Goal: Obtain resource: Obtain resource

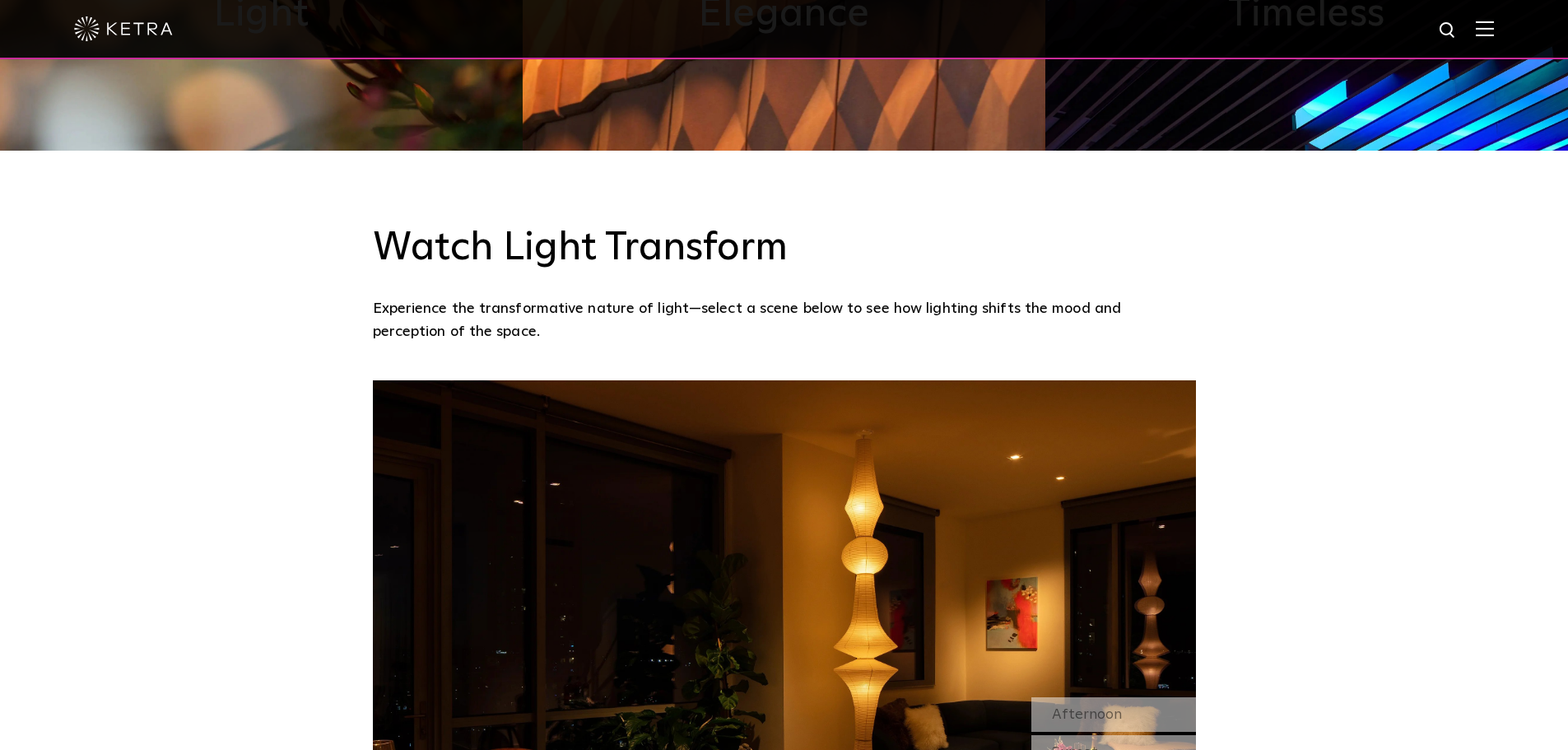
scroll to position [1322, 0]
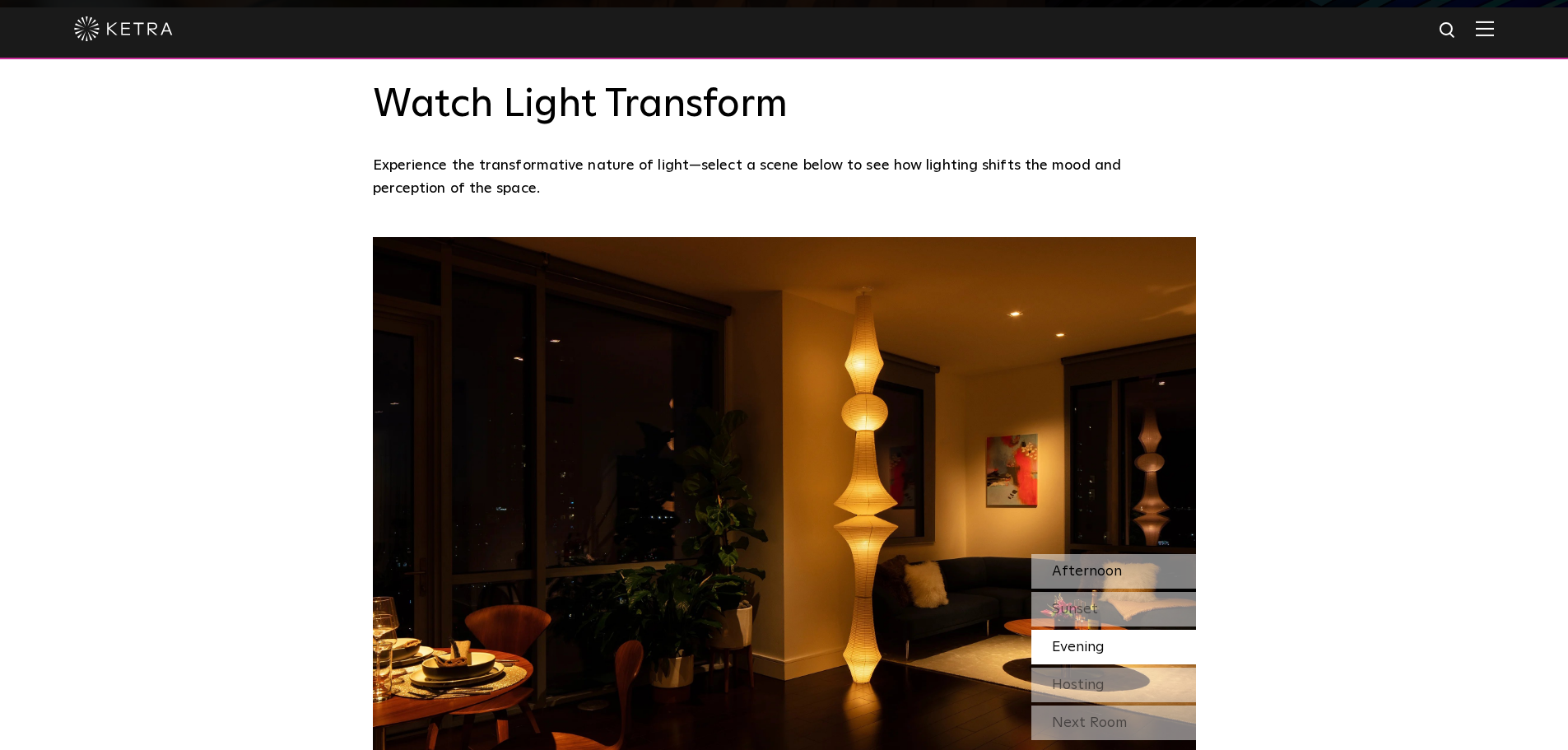
click at [1076, 573] on span "Afternoon" at bounding box center [1087, 571] width 70 height 15
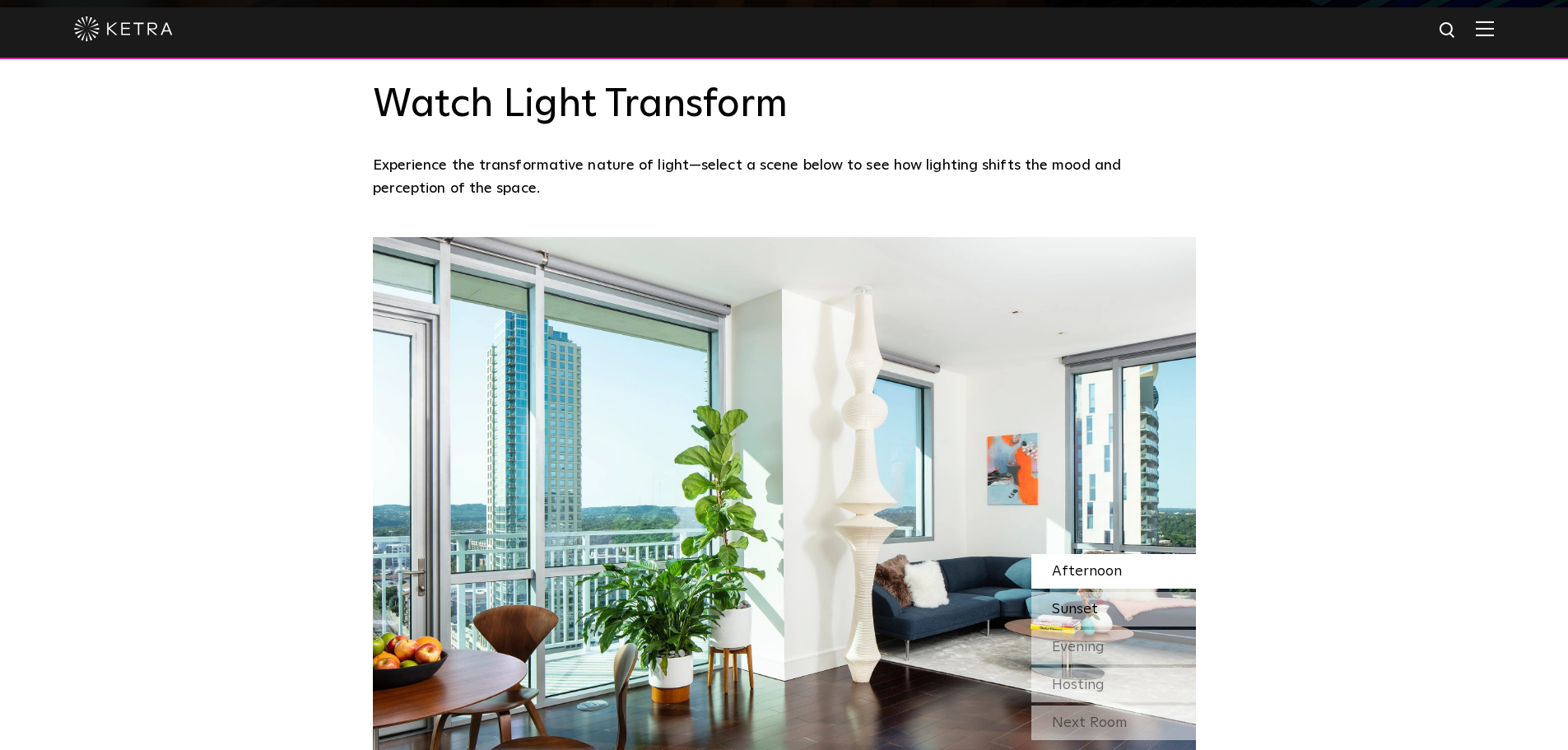
click at [1083, 609] on span "Sunset" at bounding box center [1075, 609] width 46 height 15
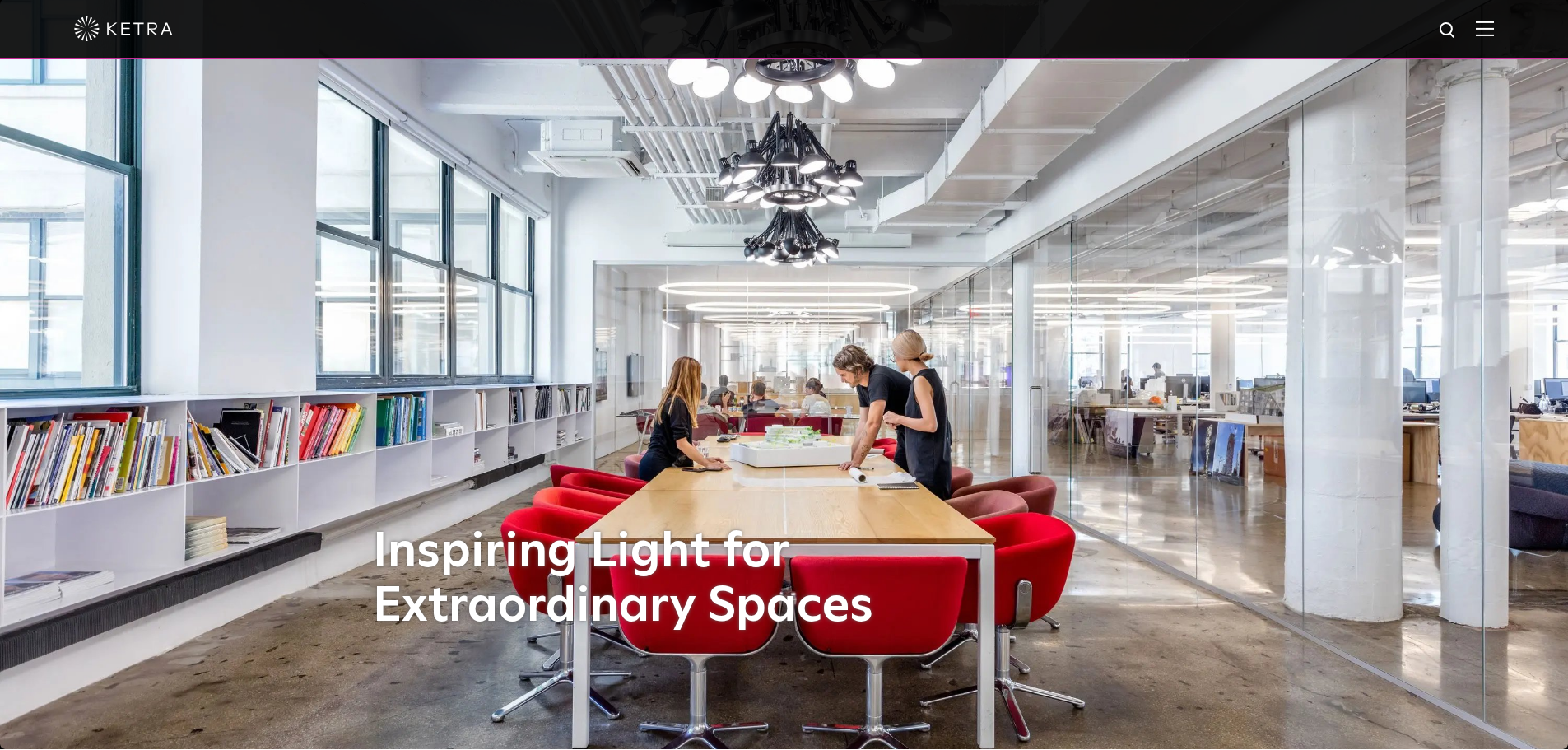
scroll to position [0, 0]
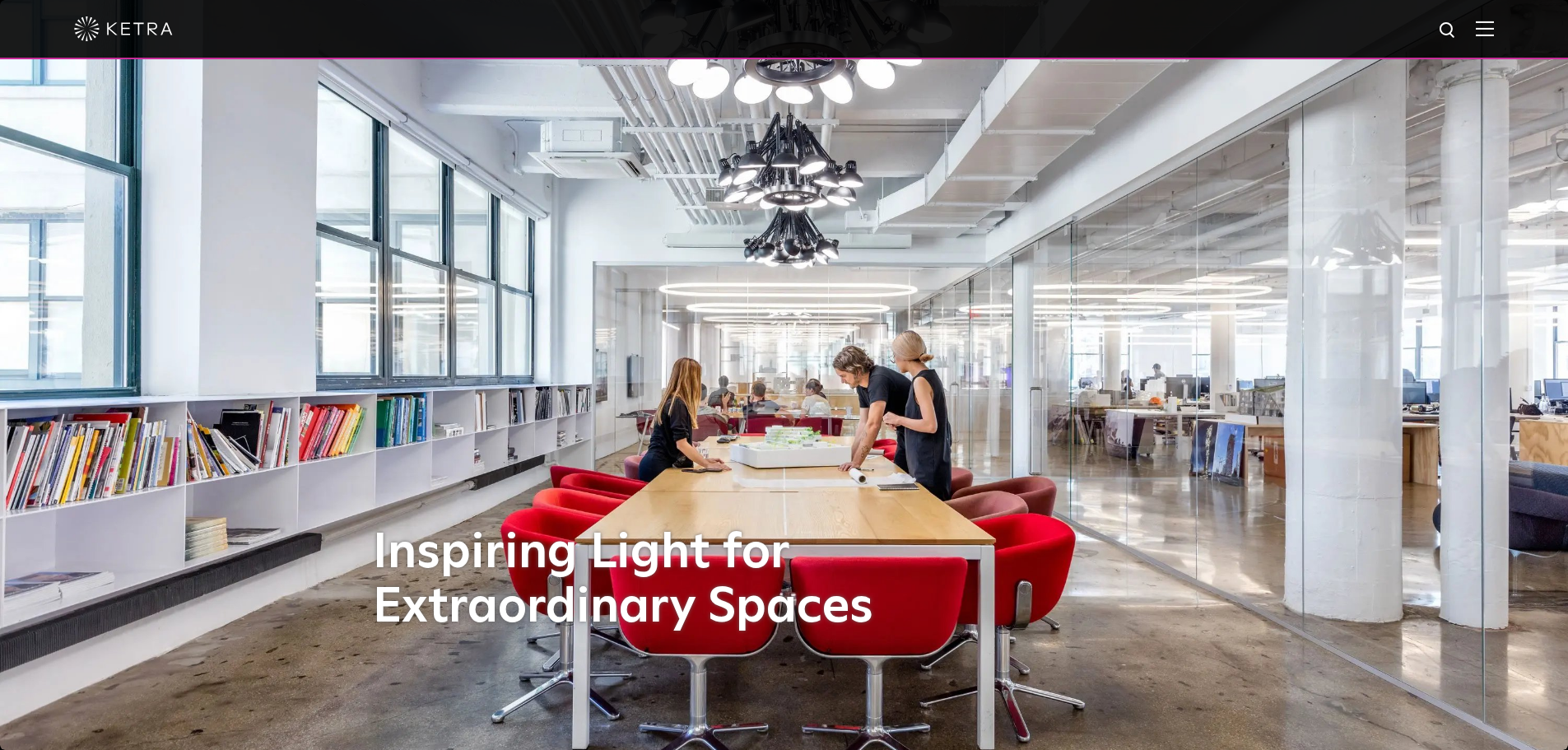
click at [1492, 28] on img at bounding box center [1485, 28] width 18 height 16
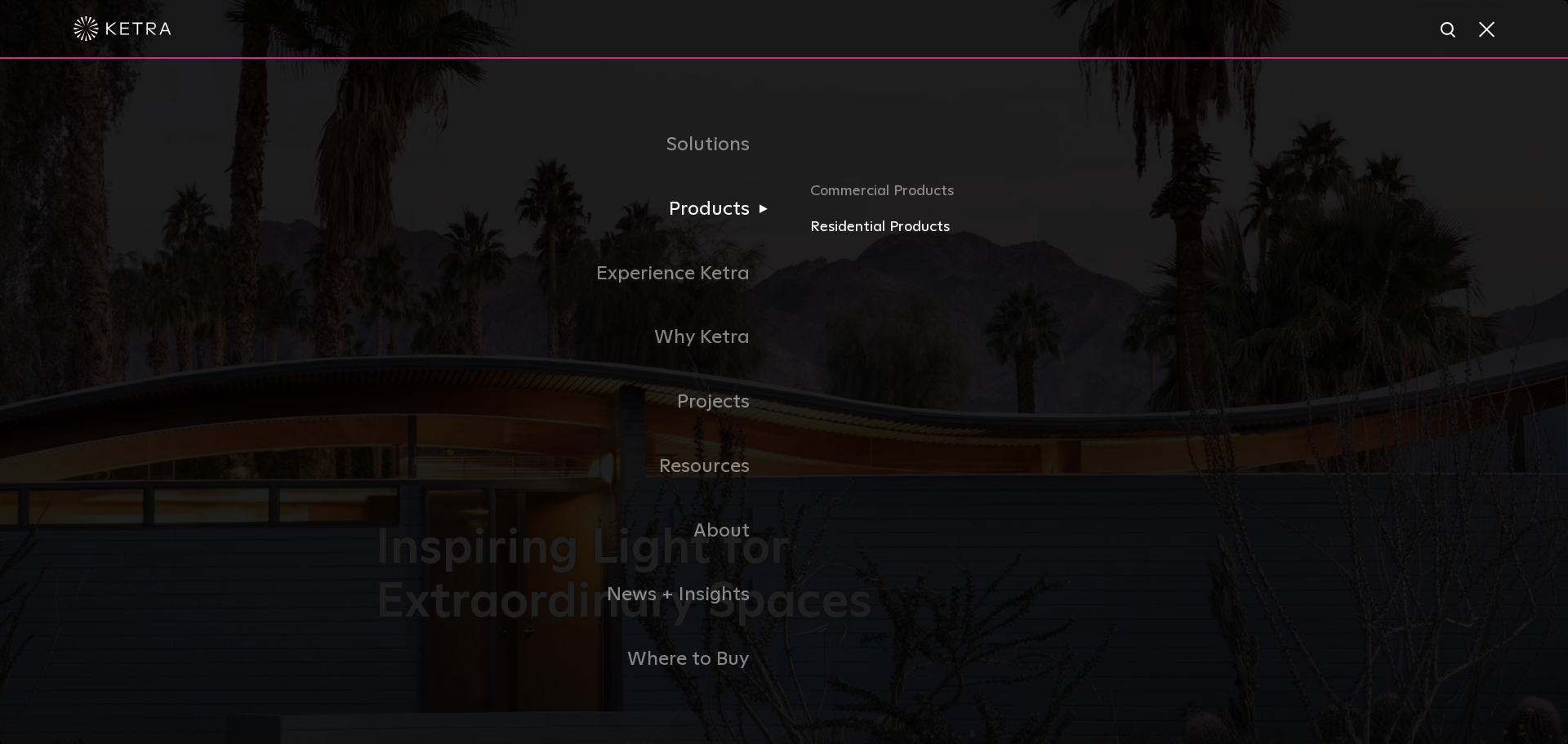
click at [845, 228] on link "Residential Products" at bounding box center [1001, 227] width 382 height 24
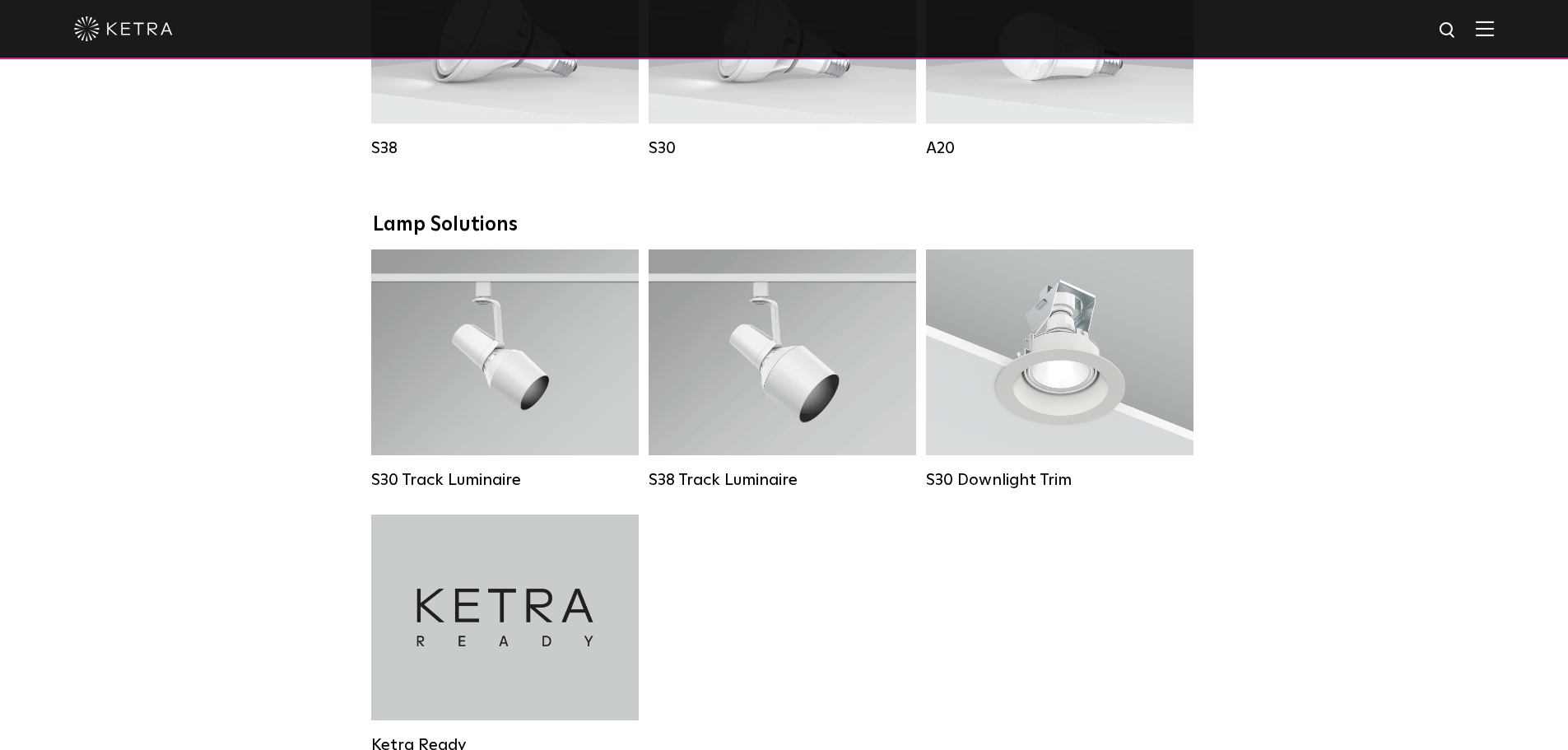
scroll to position [1153, 0]
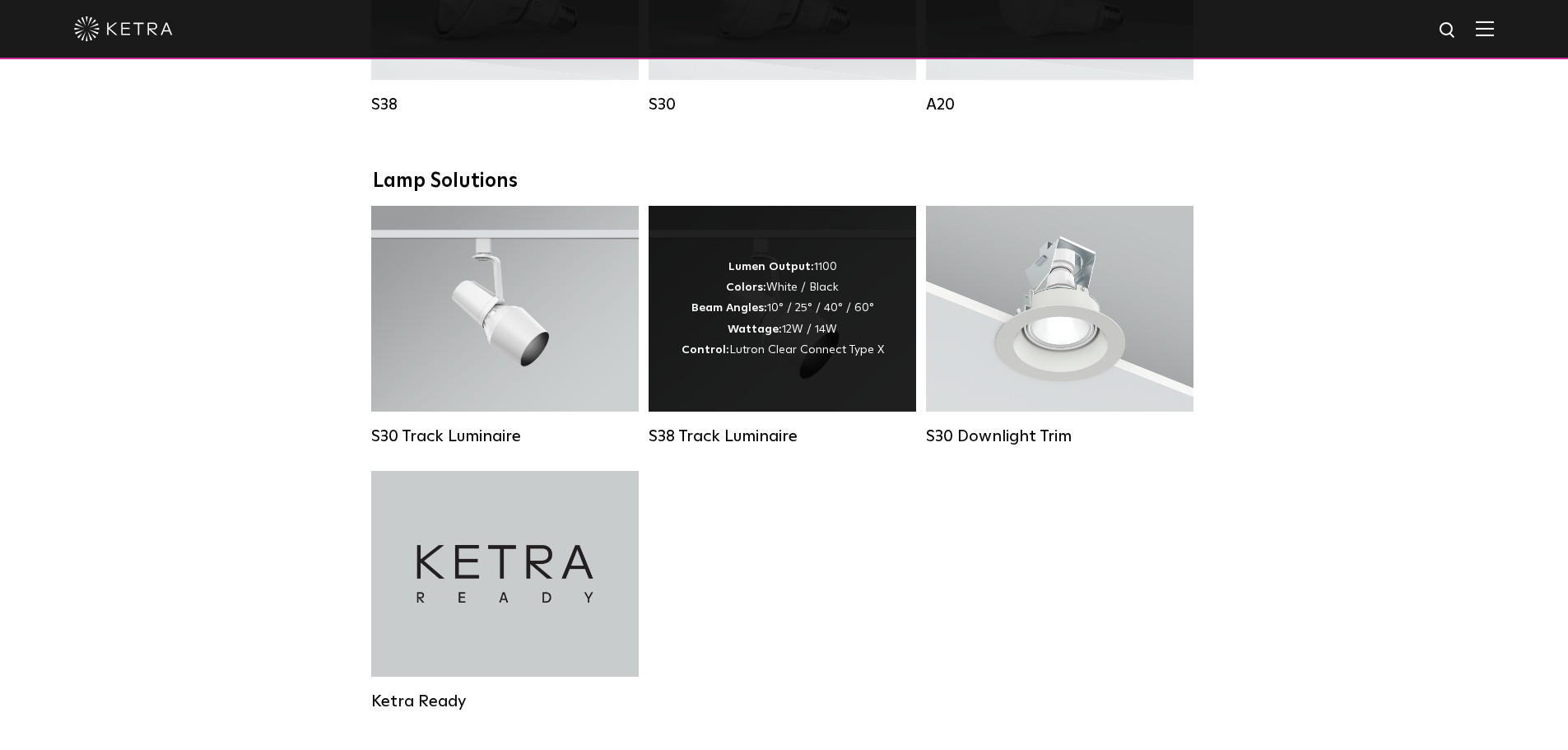
click at [777, 335] on strong "Wattage:" at bounding box center [754, 329] width 54 height 12
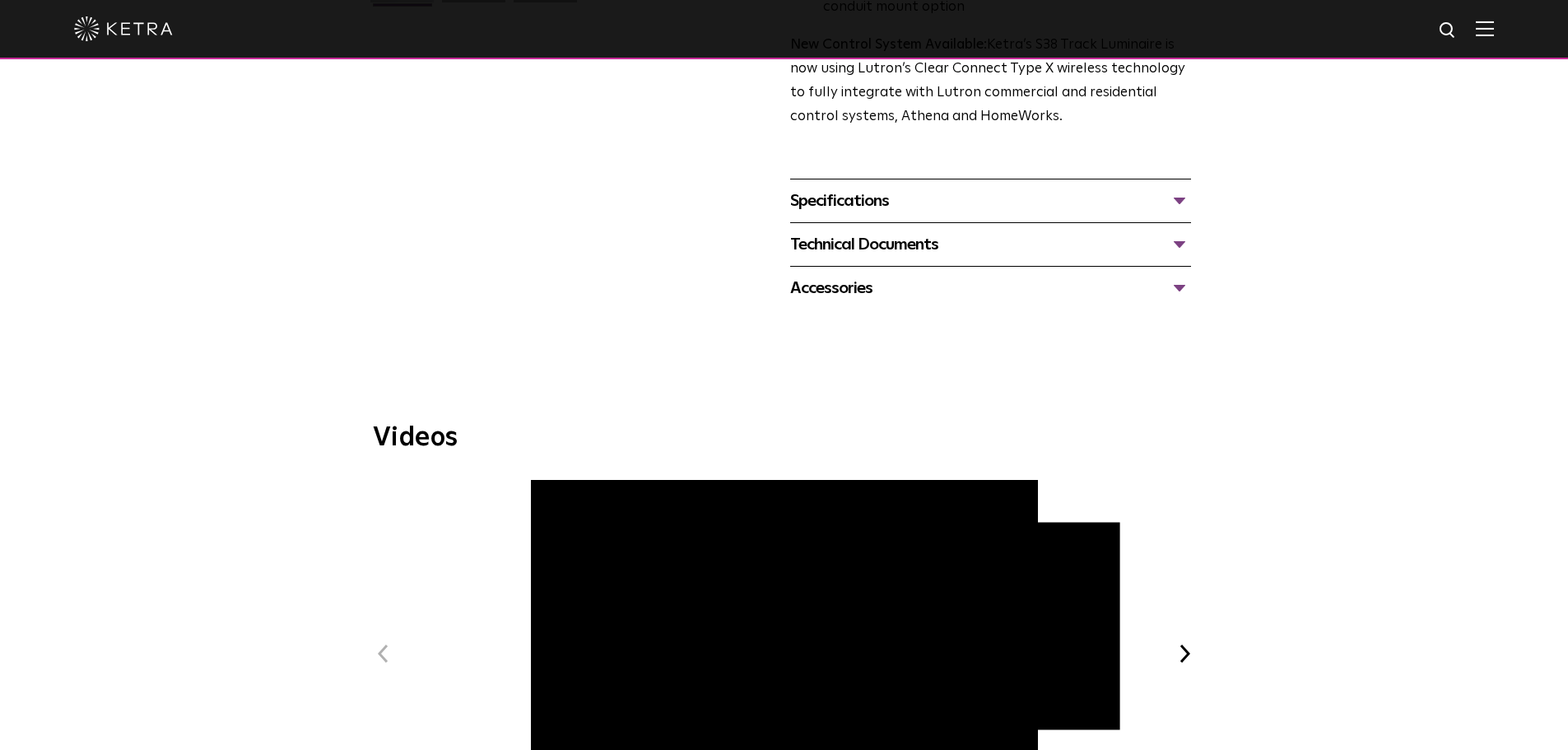
scroll to position [494, 0]
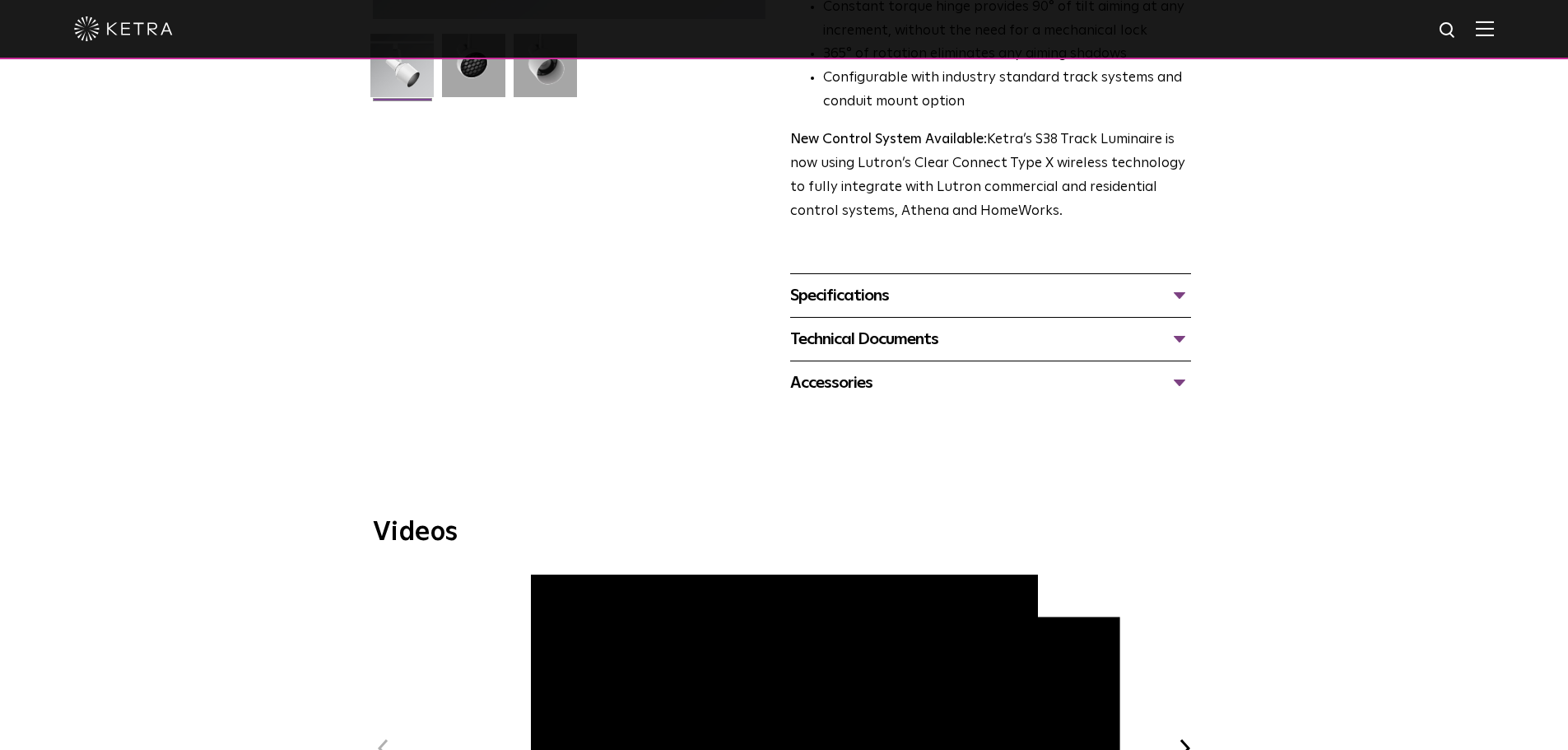
click at [1178, 283] on div "Specifications" at bounding box center [990, 295] width 401 height 27
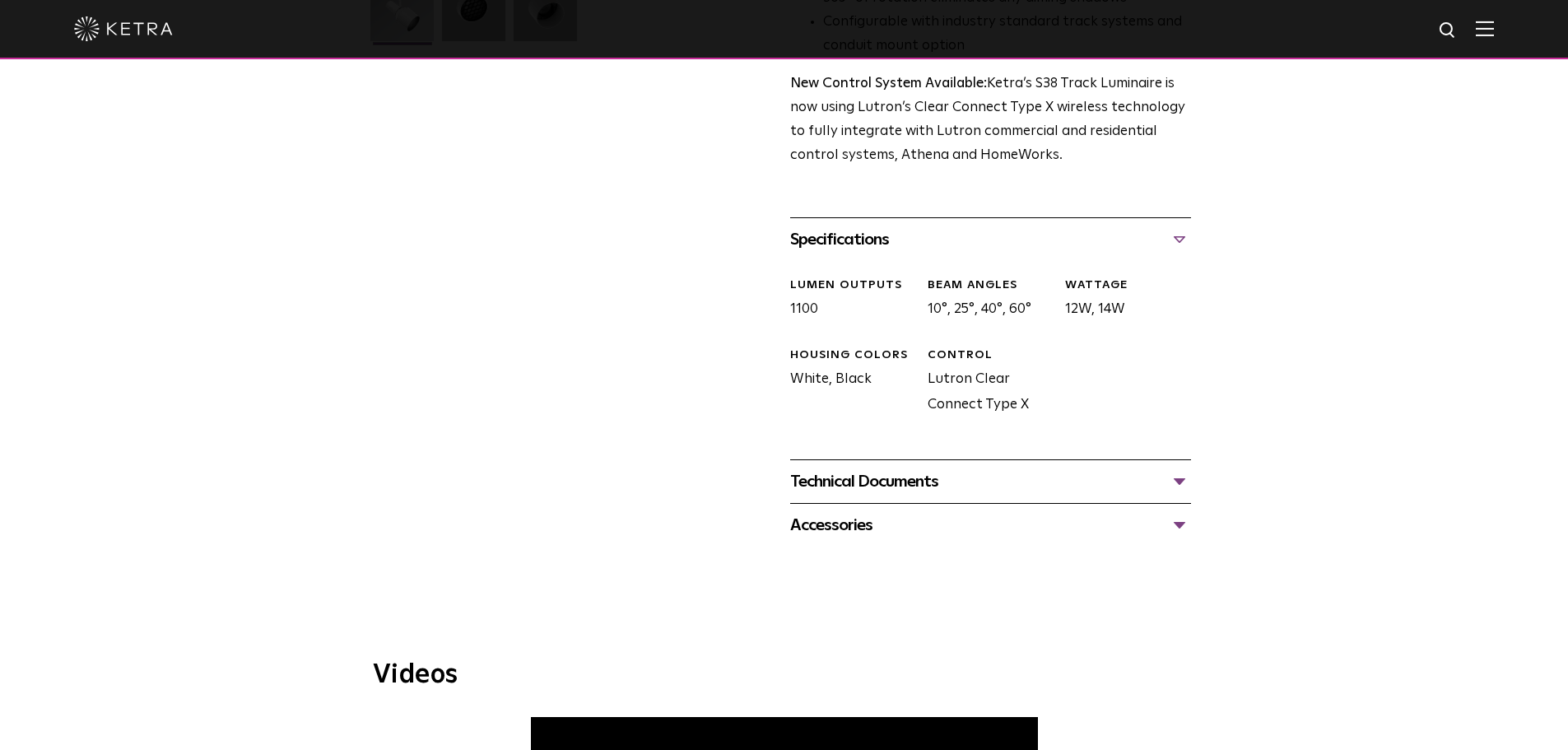
scroll to position [659, 0]
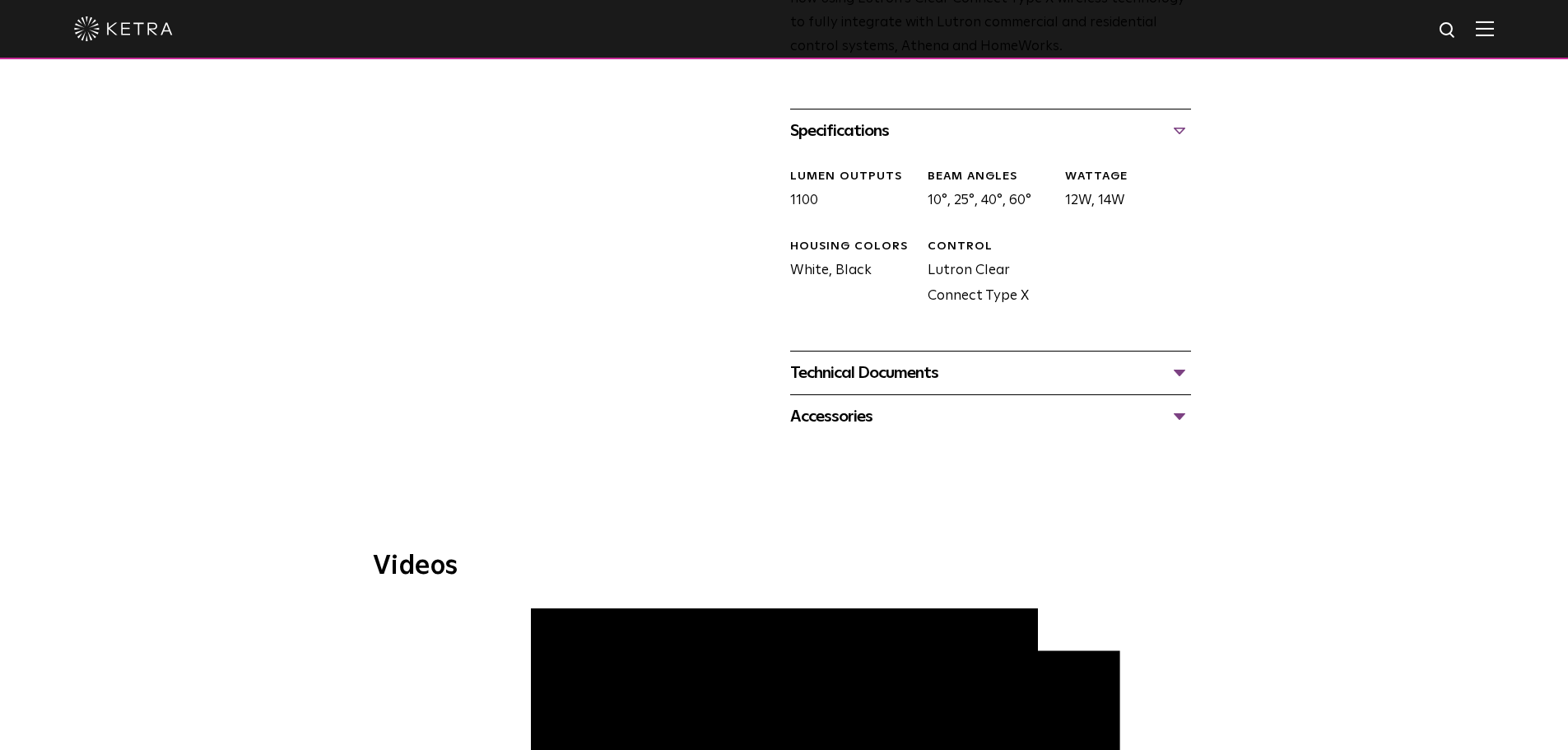
click at [1183, 360] on div "Technical Documents" at bounding box center [990, 373] width 401 height 27
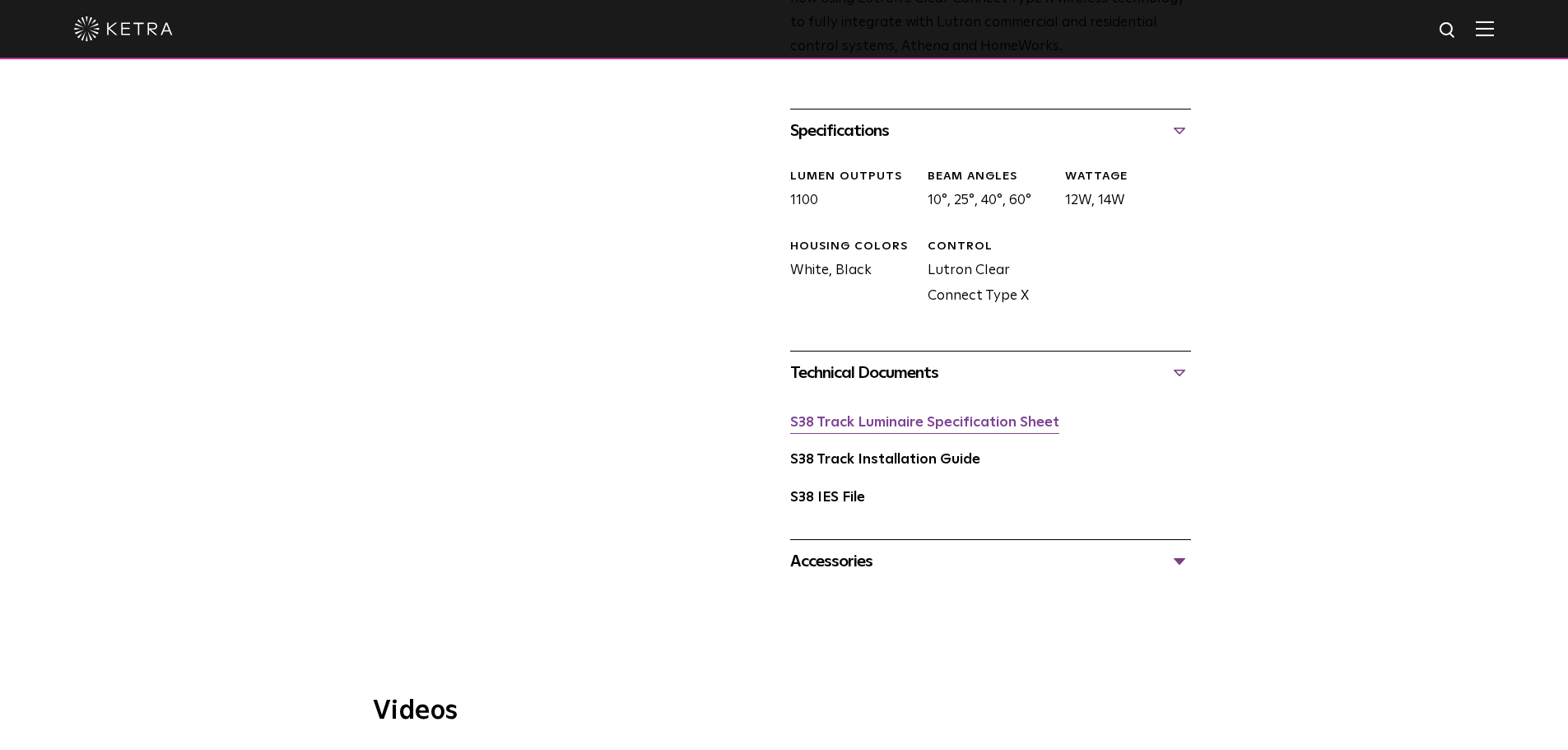
click at [944, 416] on link "S38 Track Luminaire Specification Sheet" at bounding box center [924, 422] width 269 height 14
